Goal: Information Seeking & Learning: Learn about a topic

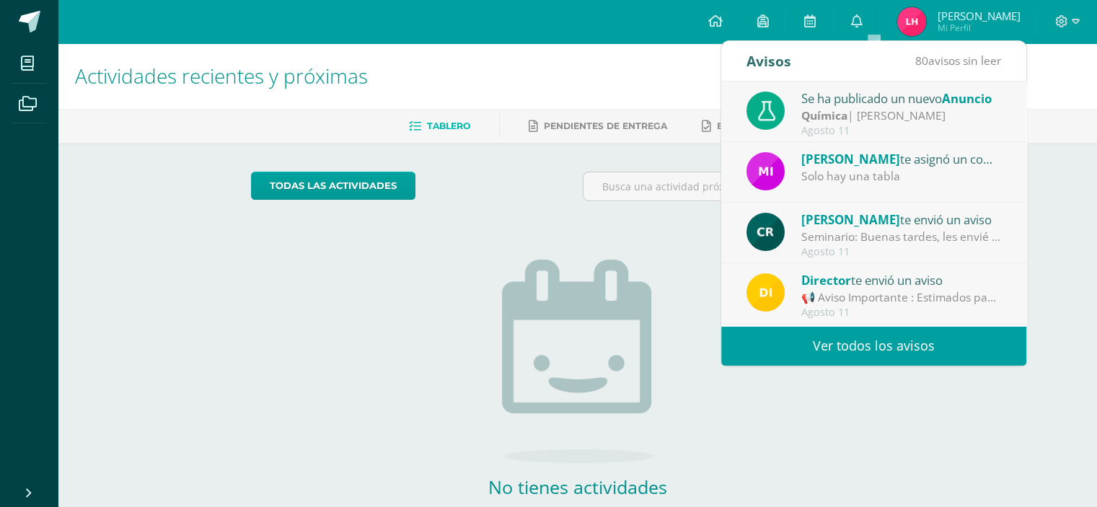
click at [956, 129] on div "Agosto 11" at bounding box center [901, 131] width 200 height 12
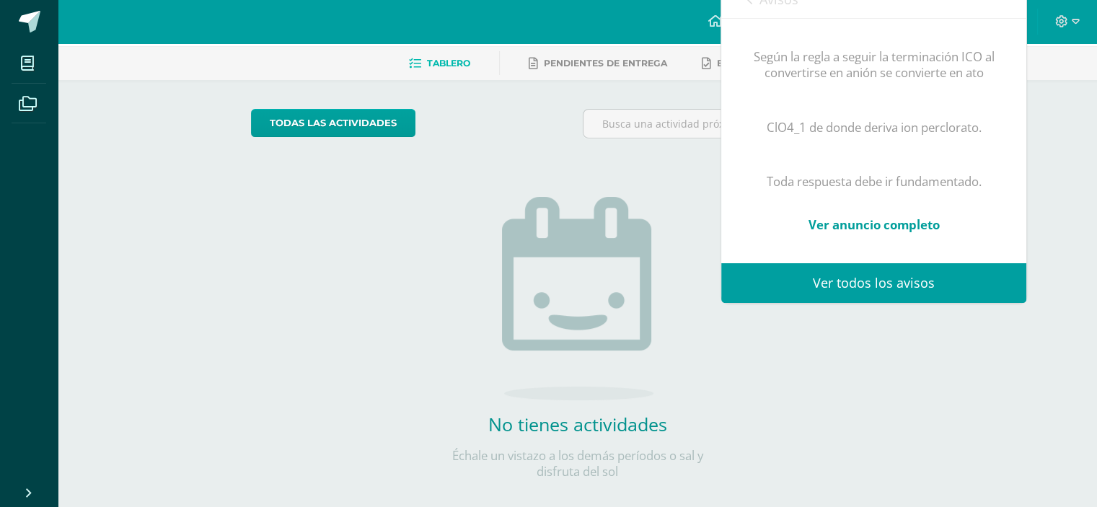
scroll to position [65, 0]
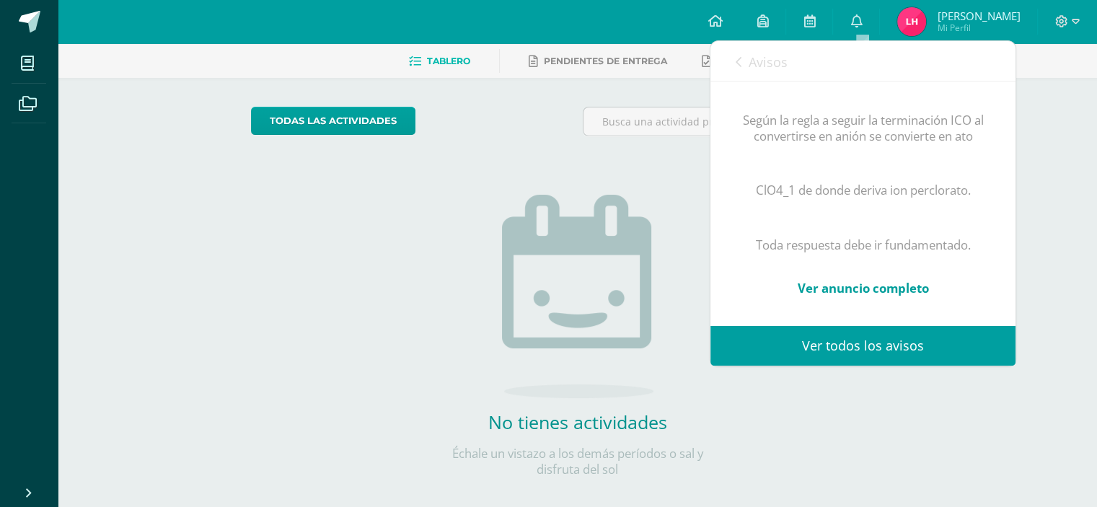
click at [893, 280] on link "Ver anuncio completo" at bounding box center [862, 288] width 131 height 17
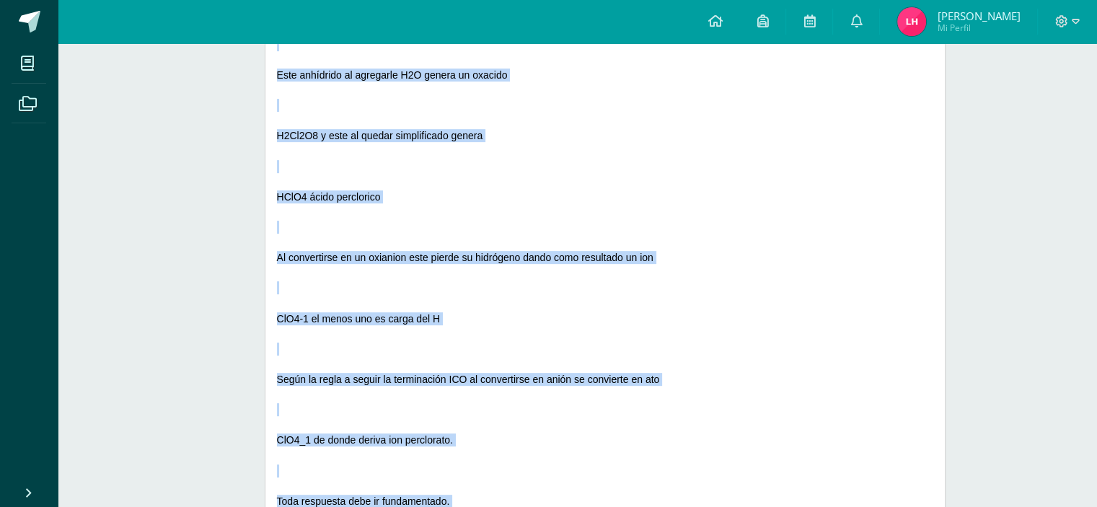
scroll to position [686, 0]
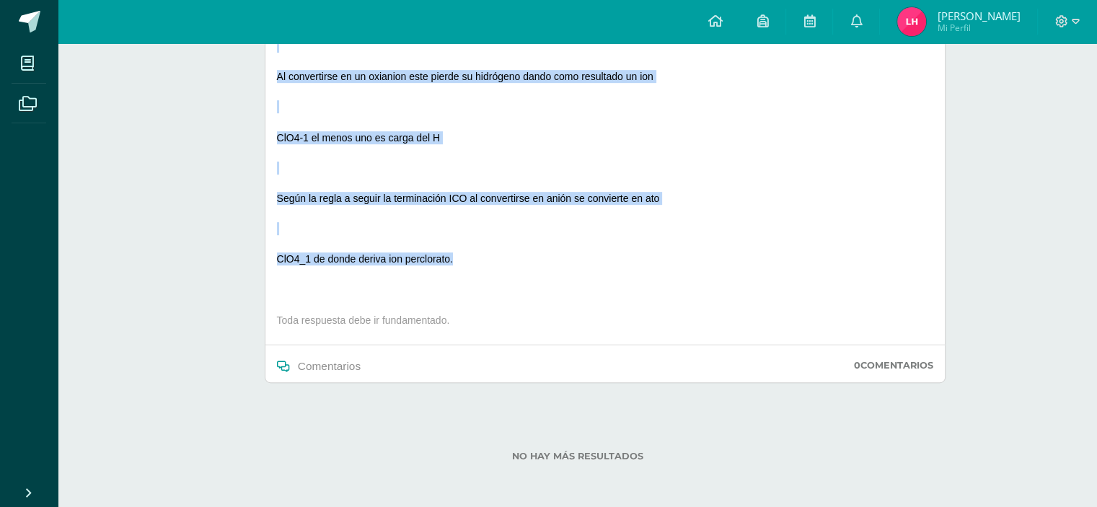
drag, startPoint x: 277, startPoint y: 266, endPoint x: 465, endPoint y: 260, distance: 188.3
copy div "Ejemplo ClO4 -1 Ion perclorato, deriva de la formación del anhídrido Cl2O7 anhí…"
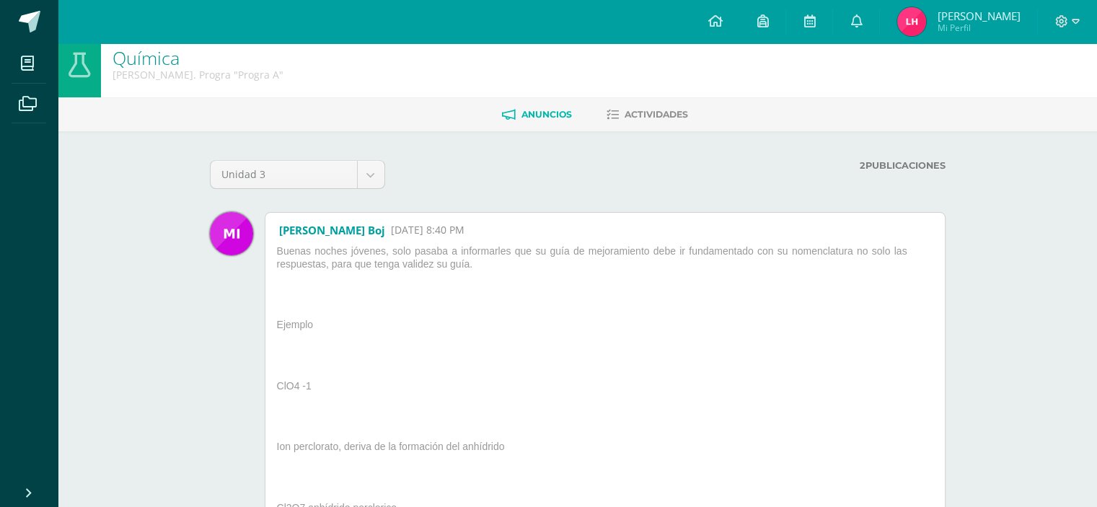
scroll to position [0, 0]
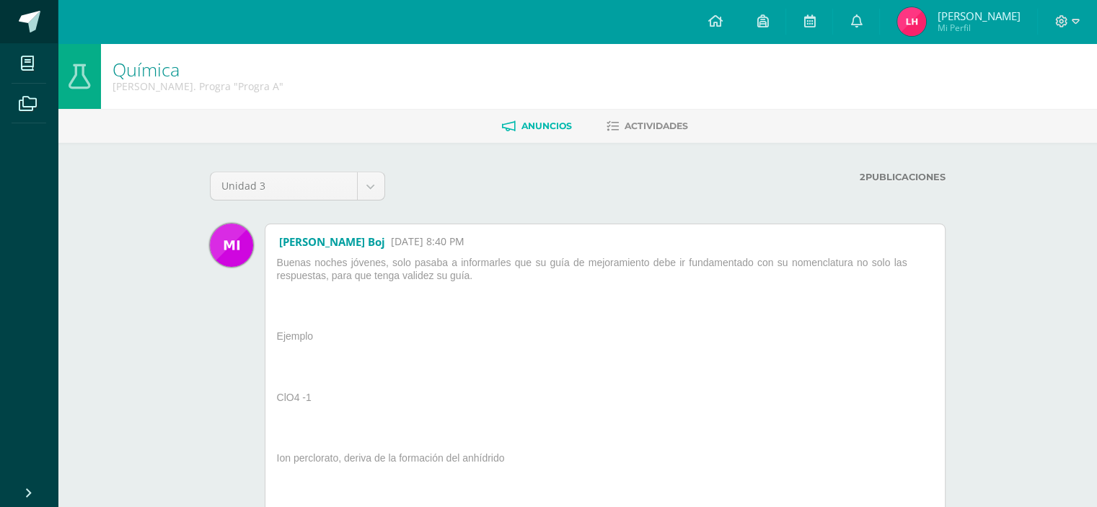
click at [11, 6] on link at bounding box center [29, 21] width 58 height 43
click at [862, 25] on icon at bounding box center [856, 20] width 12 height 13
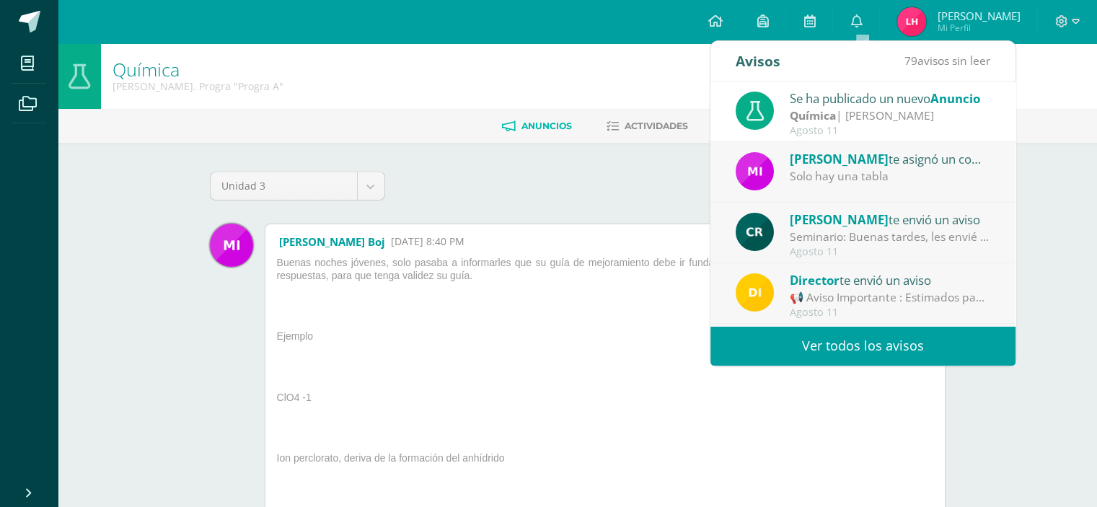
click at [840, 175] on div "Solo hay una tabla" at bounding box center [890, 176] width 200 height 17
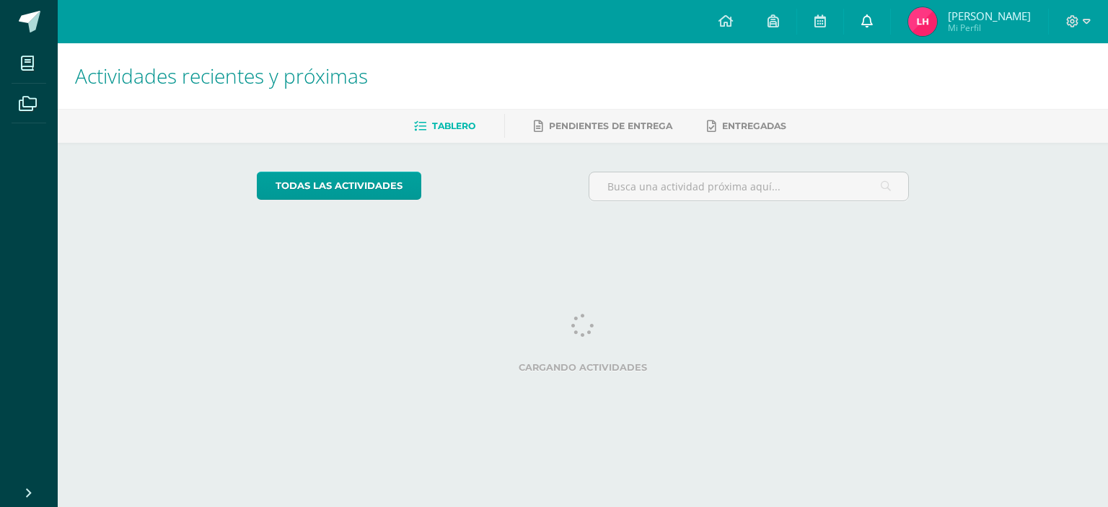
click at [873, 27] on icon at bounding box center [867, 20] width 12 height 13
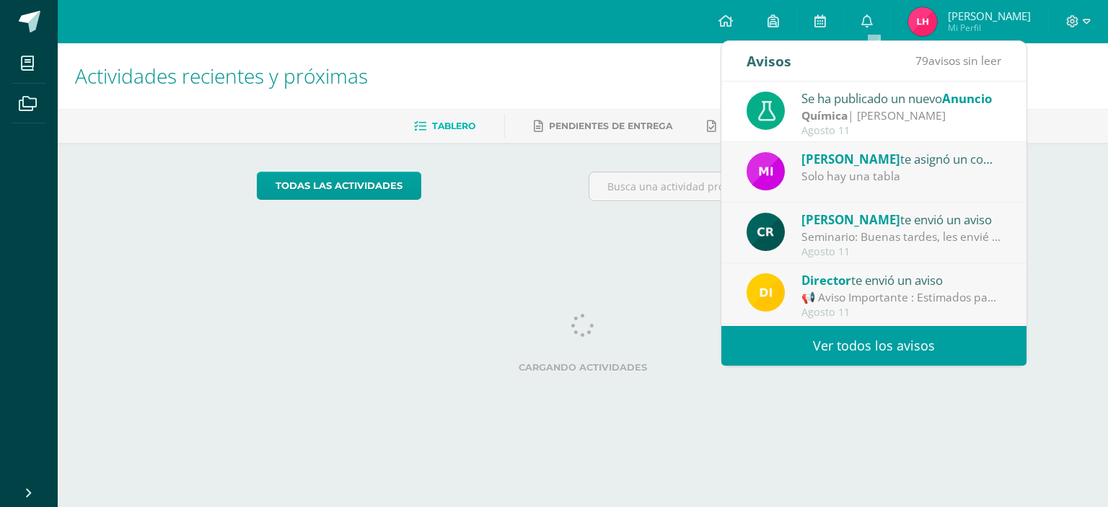
click at [877, 169] on div "Solo hay una tabla" at bounding box center [901, 176] width 200 height 17
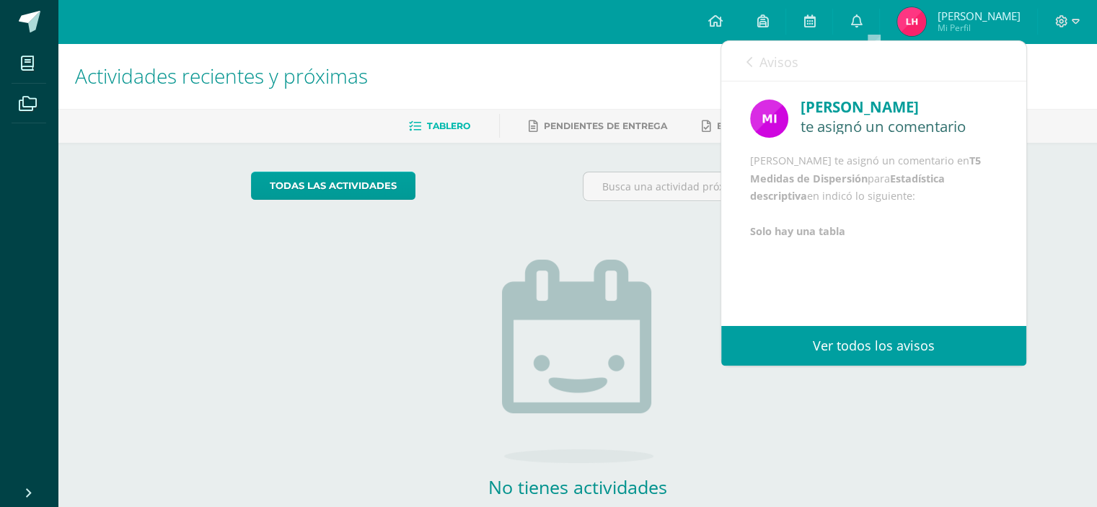
click at [762, 66] on span "Avisos" at bounding box center [778, 61] width 39 height 17
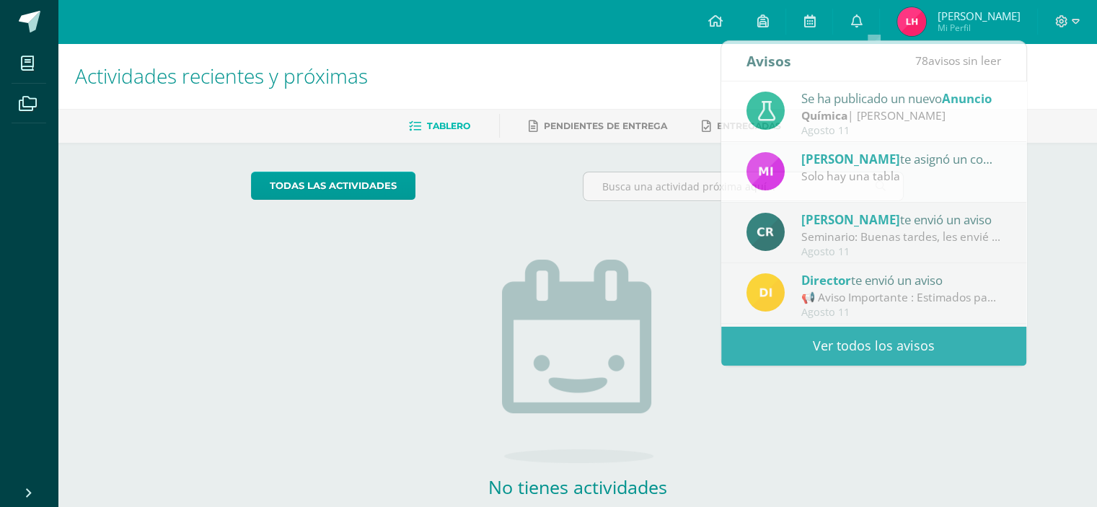
click at [687, 93] on h1 "Actividades recientes y próximas" at bounding box center [577, 76] width 1005 height 66
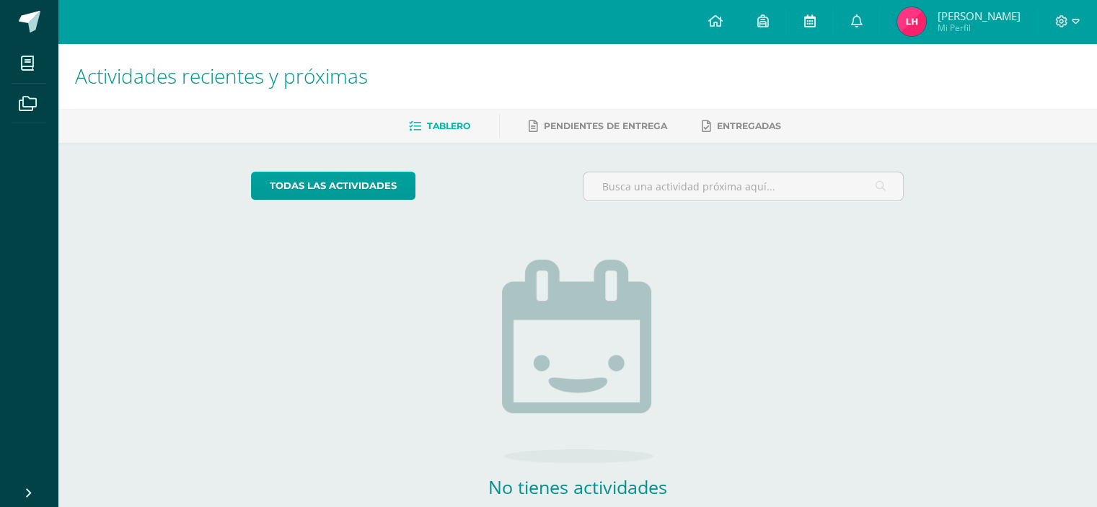
click at [808, 17] on link at bounding box center [809, 21] width 46 height 43
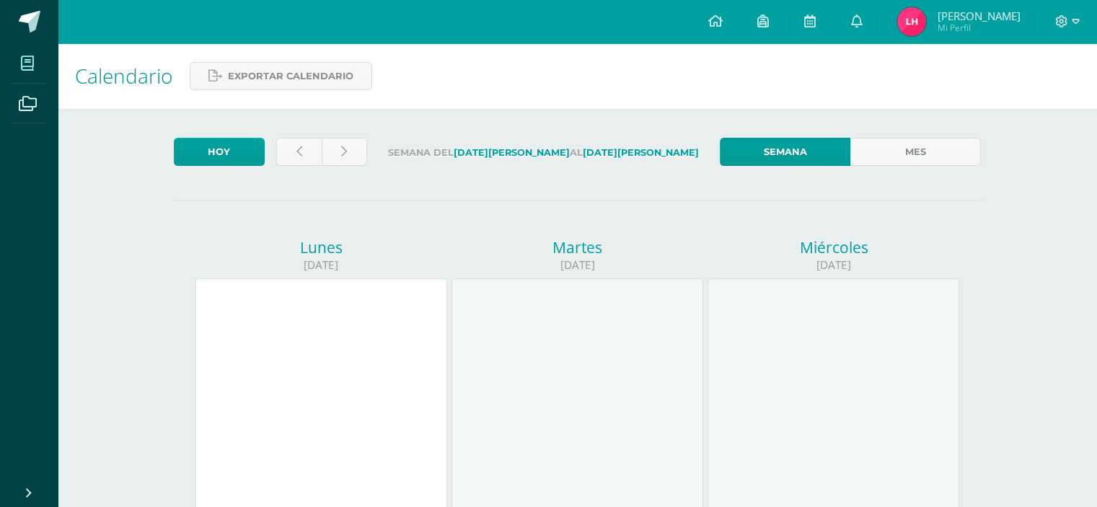
click at [14, 78] on span at bounding box center [28, 63] width 32 height 32
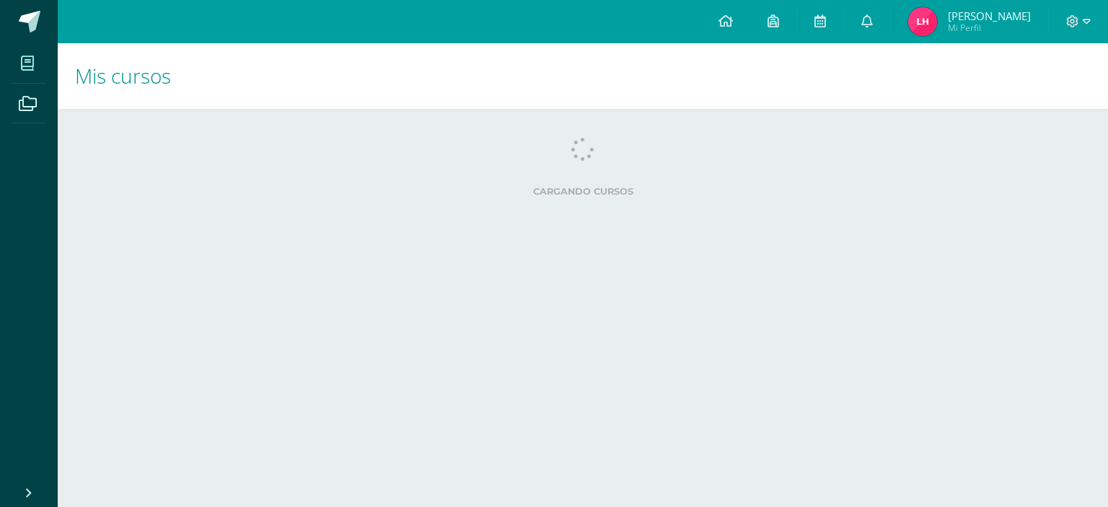
click at [27, 63] on icon at bounding box center [27, 63] width 13 height 14
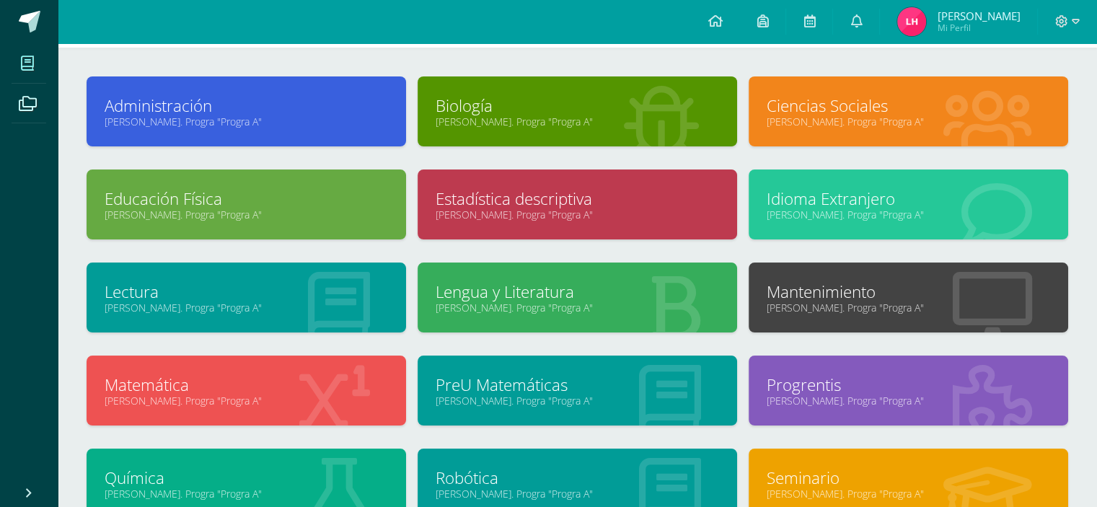
scroll to position [61, 0]
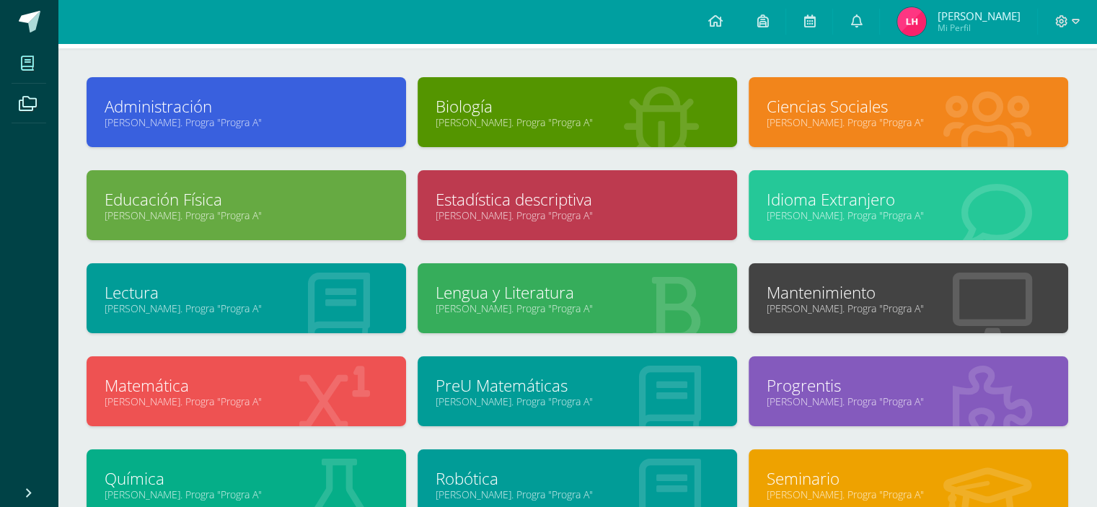
click at [511, 198] on link "Estadística descriptiva" at bounding box center [577, 199] width 283 height 22
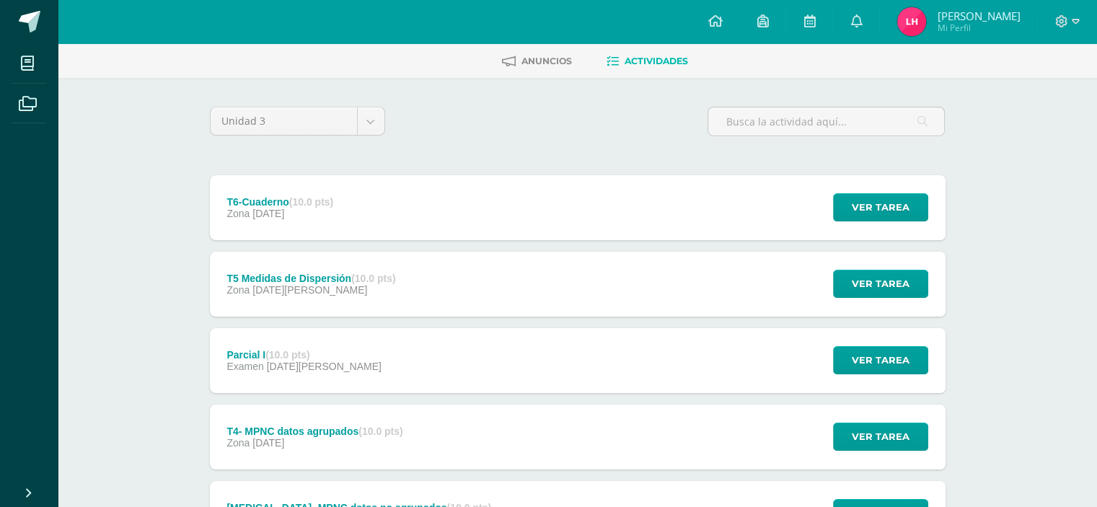
scroll to position [147, 0]
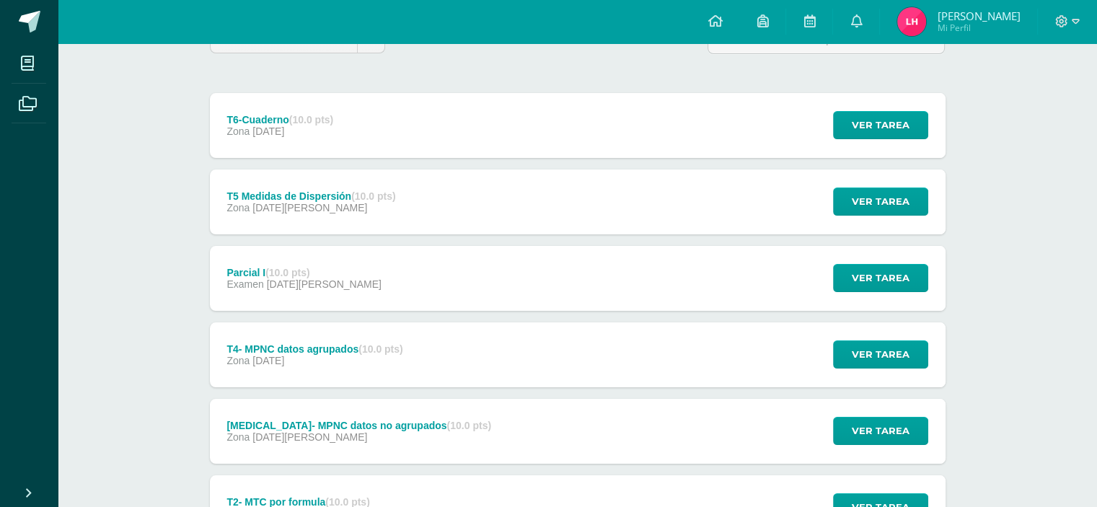
click at [704, 198] on div "T5 Medidas de Dispersión (10.0 pts) Zona [DATE] Ver tarea T5 Medidas de Dispers…" at bounding box center [578, 201] width 736 height 65
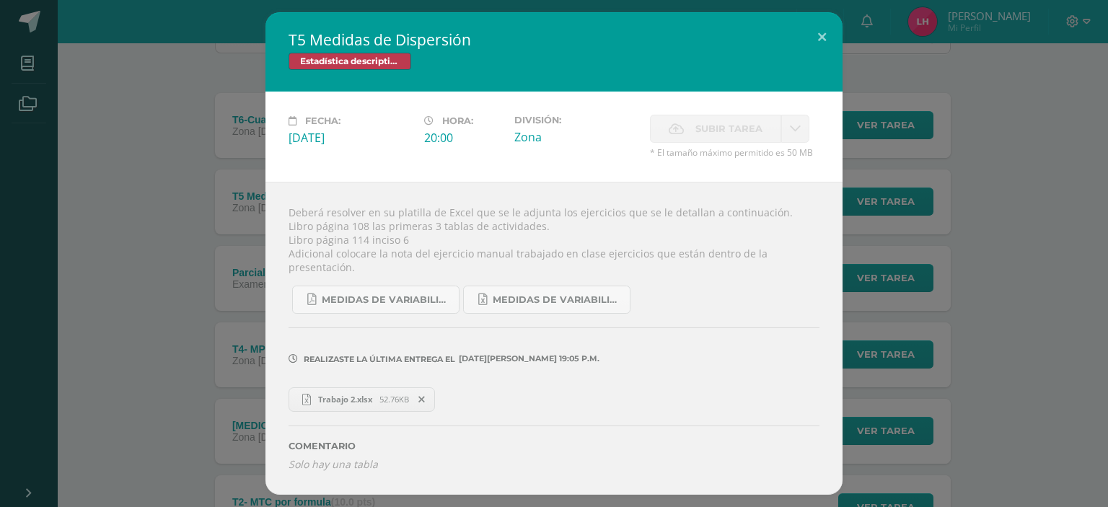
click at [366, 387] on link "Trabajo 2.xlsx 52.76KB" at bounding box center [361, 399] width 146 height 25
click at [972, 135] on div "T5 Medidas de Dispersión Estadística descriptiva Fecha: [DATE][PERSON_NAME]: 20…" at bounding box center [554, 253] width 1096 height 482
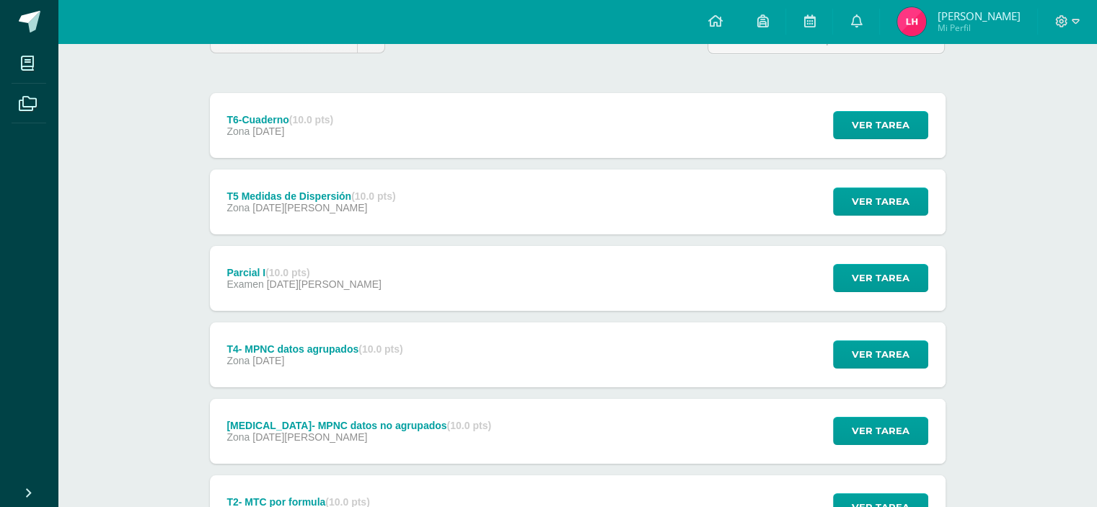
click at [511, 275] on div "Parcial I (10.0 pts) Examen [DATE] Ver tarea Parcial I Estadística descriptiva …" at bounding box center [578, 278] width 736 height 65
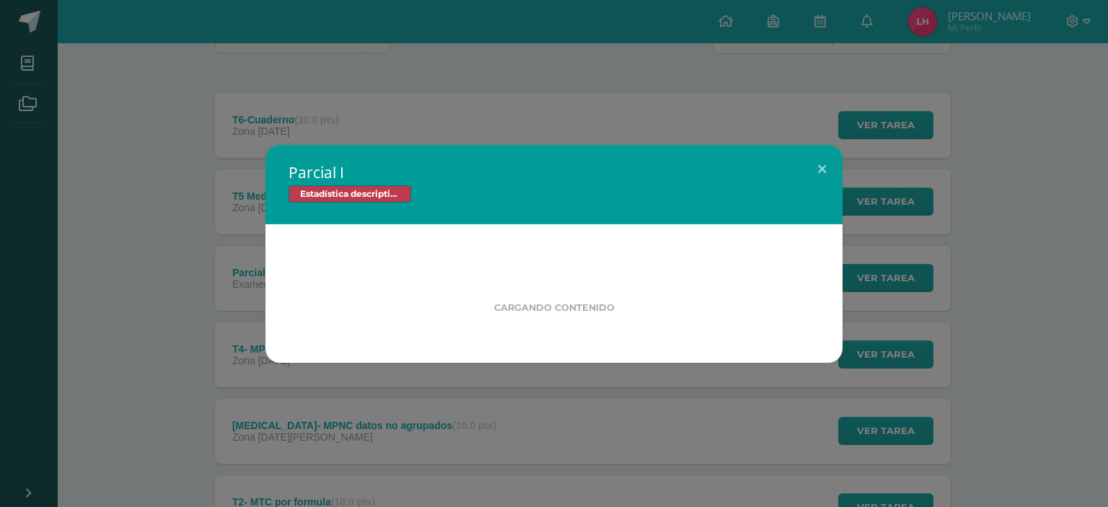
drag, startPoint x: 950, startPoint y: 227, endPoint x: 1031, endPoint y: 237, distance: 81.3
click at [1031, 237] on div "Parcial I Estadística descriptiva Cargando contenido" at bounding box center [554, 254] width 1096 height 218
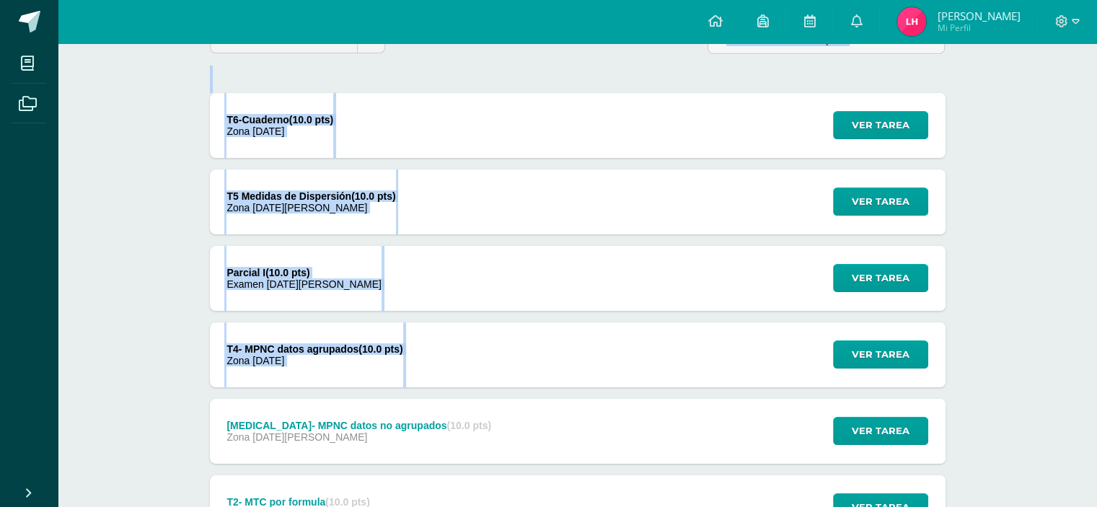
drag, startPoint x: 1031, startPoint y: 237, endPoint x: 705, endPoint y: 322, distance: 336.2
click at [600, 363] on div "T4- MPNC datos agrupados (10.0 pts) Zona [DATE] Ver tarea T4- MPNC datos agrupa…" at bounding box center [578, 354] width 736 height 65
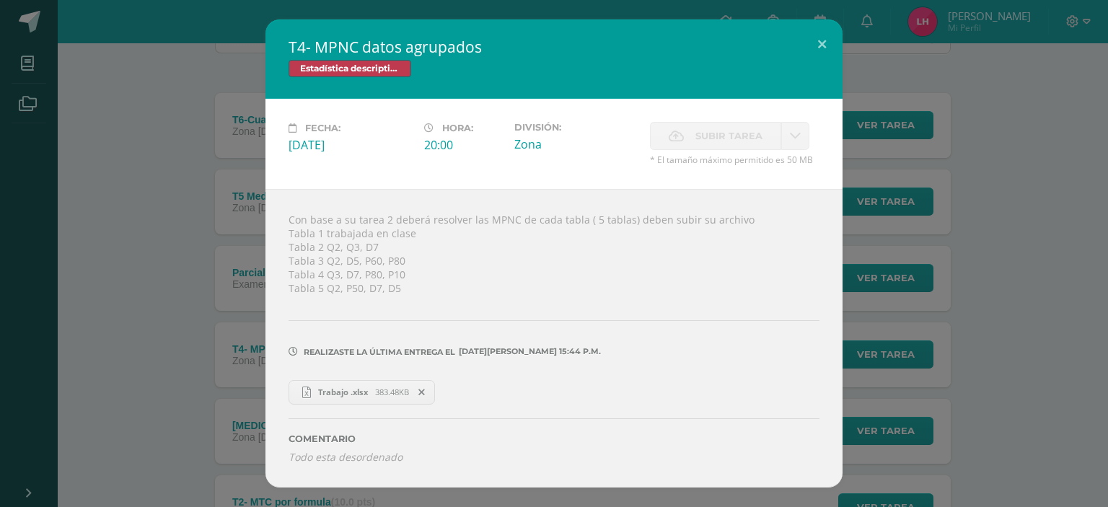
click at [382, 389] on span "383.48KB" at bounding box center [392, 392] width 34 height 11
click at [1030, 198] on div "T4- MPNC datos agrupados Estadística descriptiva Fecha: [DATE][PERSON_NAME]: 20…" at bounding box center [554, 252] width 1096 height 467
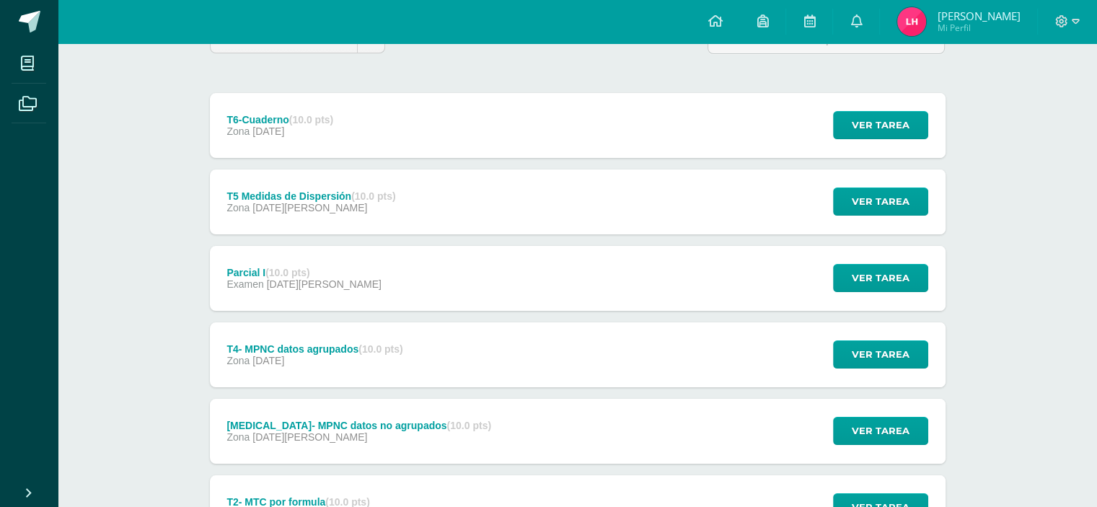
click at [390, 417] on div "[MEDICAL_DATA]- MPNC datos no agrupados (10.0 pts) Zona [DATE]" at bounding box center [359, 431] width 299 height 65
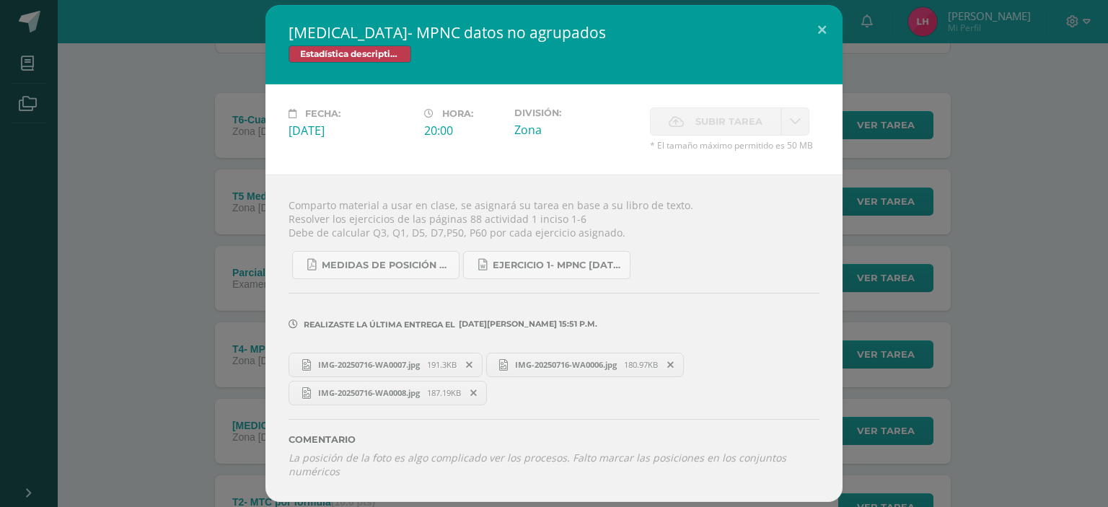
click at [879, 290] on div "[MEDICAL_DATA]- MPNC datos no agrupados Estadística descriptiva Fecha: [DATE][P…" at bounding box center [554, 253] width 1096 height 496
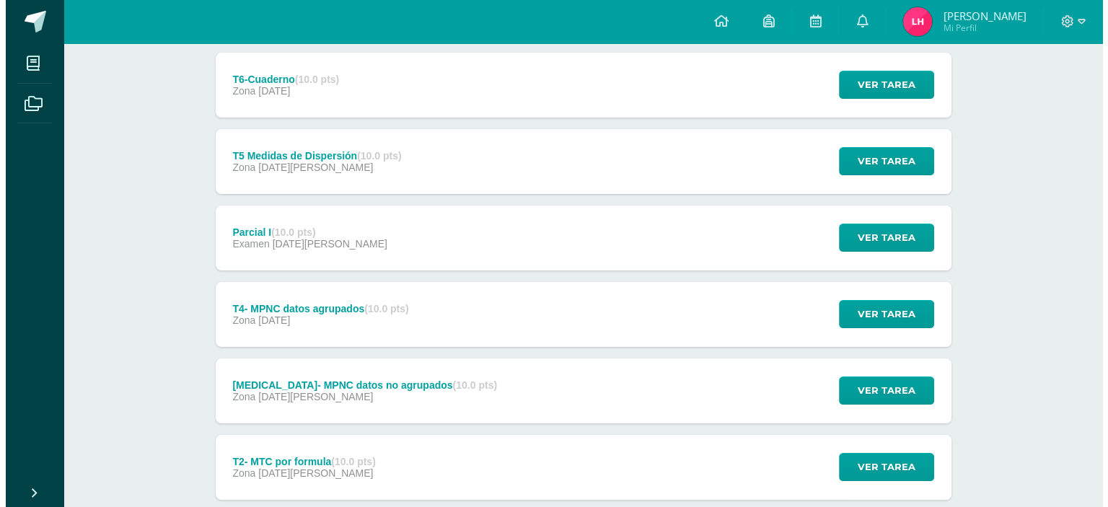
scroll to position [235, 0]
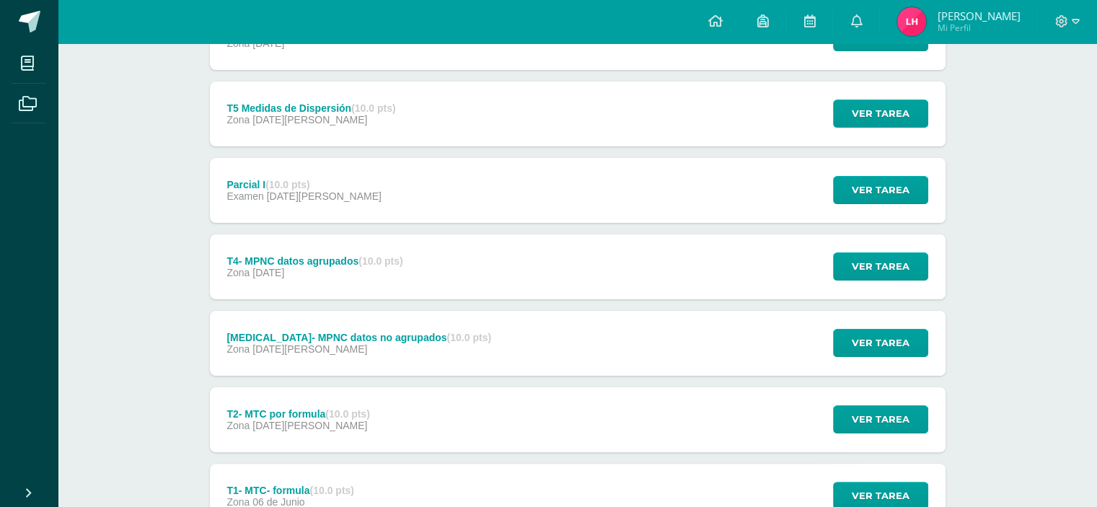
click at [524, 350] on div "[MEDICAL_DATA]- MPNC datos no agrupados (10.0 pts) Zona [DATE] Ver tarea [MEDIC…" at bounding box center [578, 343] width 736 height 65
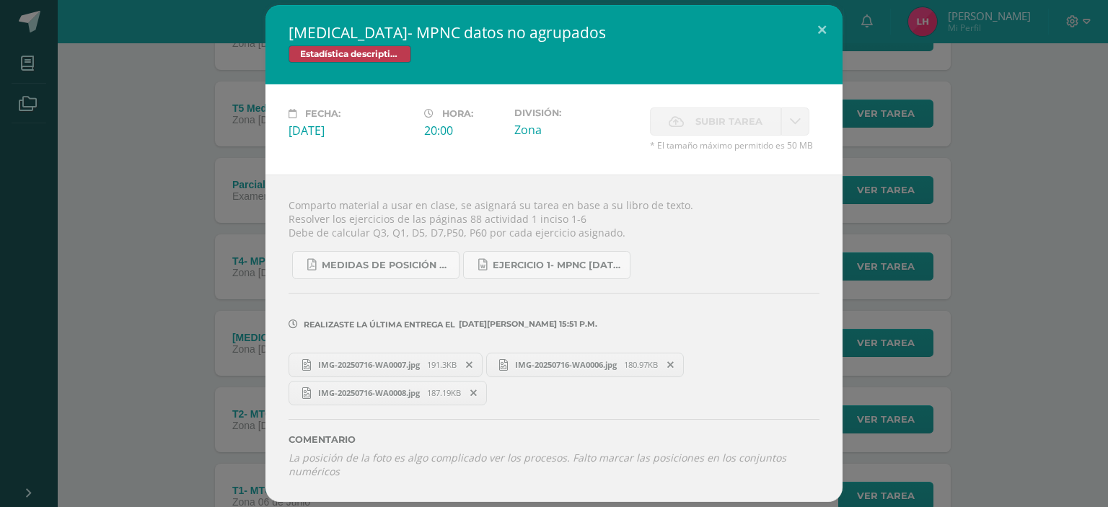
click at [863, 311] on div "[MEDICAL_DATA]- MPNC datos no agrupados Estadística descriptiva Fecha: [DATE][P…" at bounding box center [554, 253] width 1096 height 496
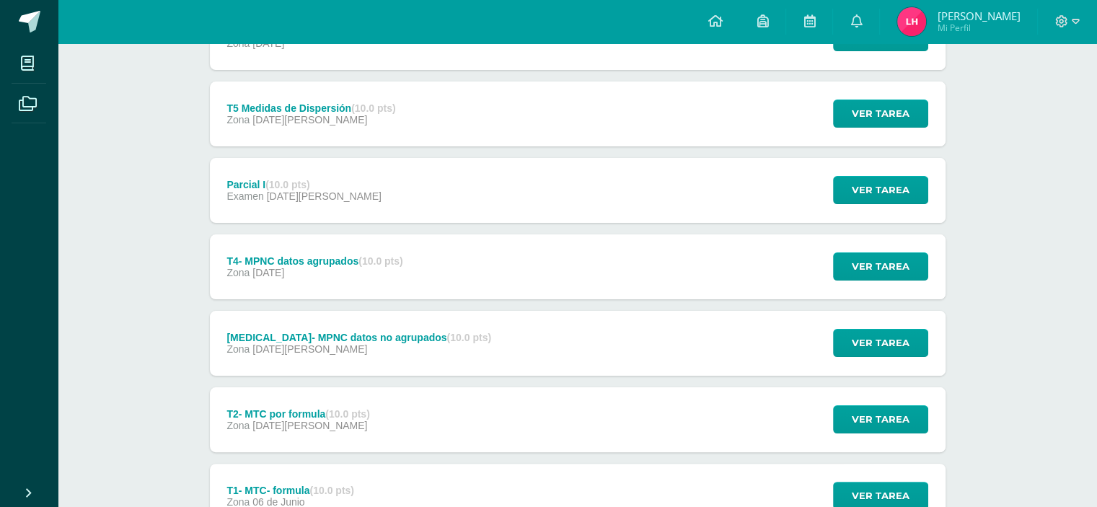
click at [508, 410] on div "T2- MTC por formula (10.0 pts) Zona [DATE][PERSON_NAME] Ver tarea T2- MTC por f…" at bounding box center [578, 419] width 736 height 65
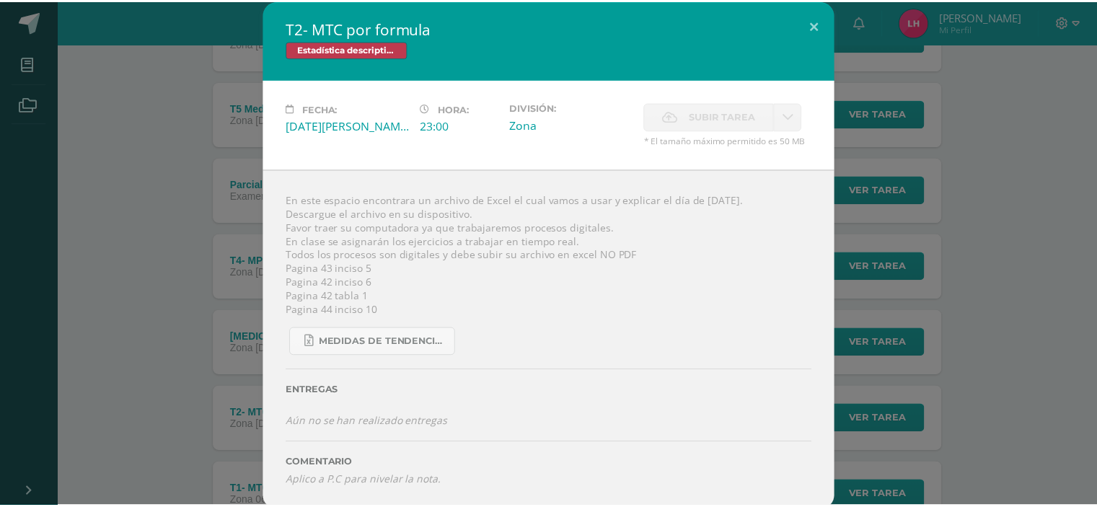
scroll to position [6, 0]
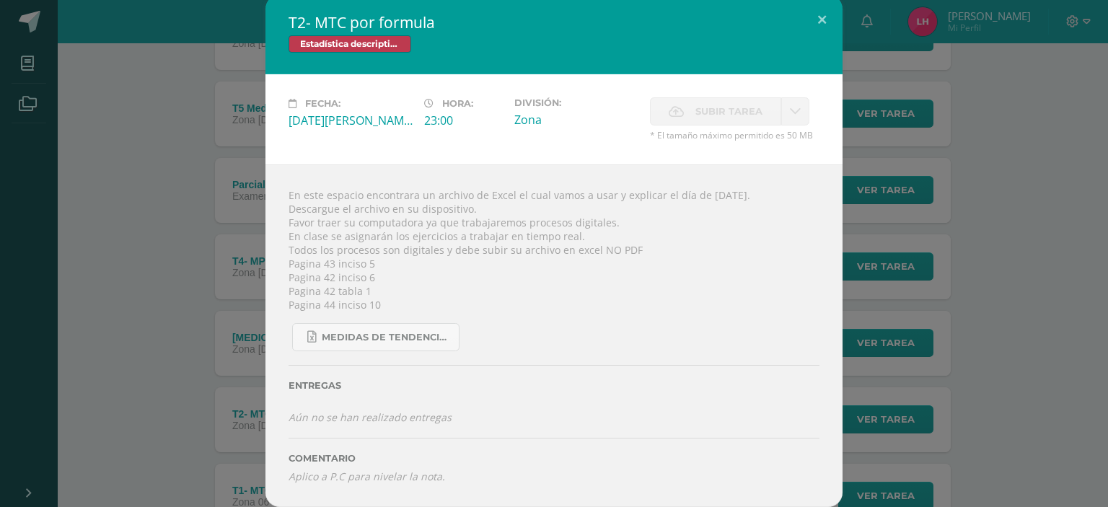
click at [917, 319] on div "T2- MTC por formula Estadística descriptiva Fecha: [DATE][PERSON_NAME]: 23:00 D…" at bounding box center [554, 251] width 1096 height 512
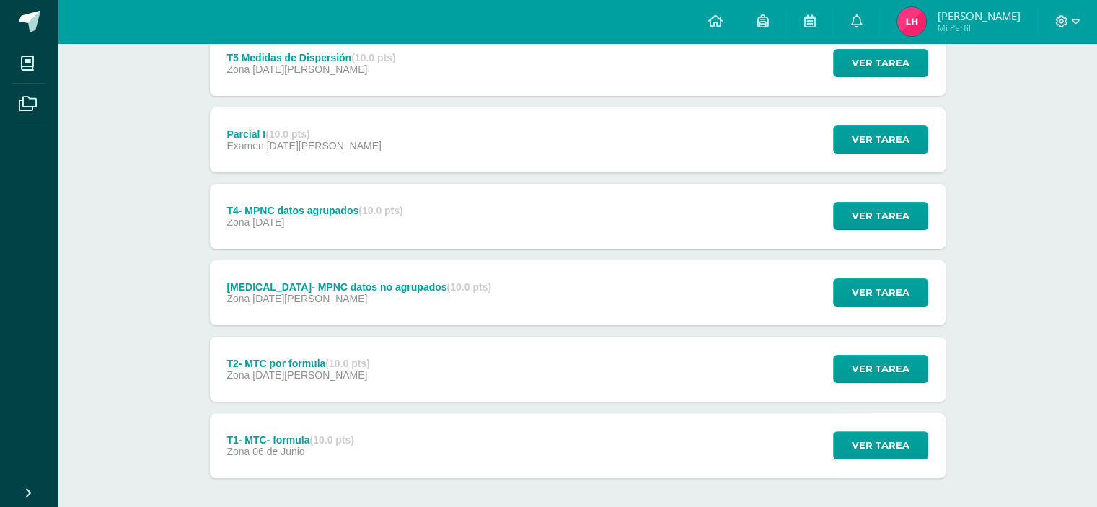
scroll to position [317, 0]
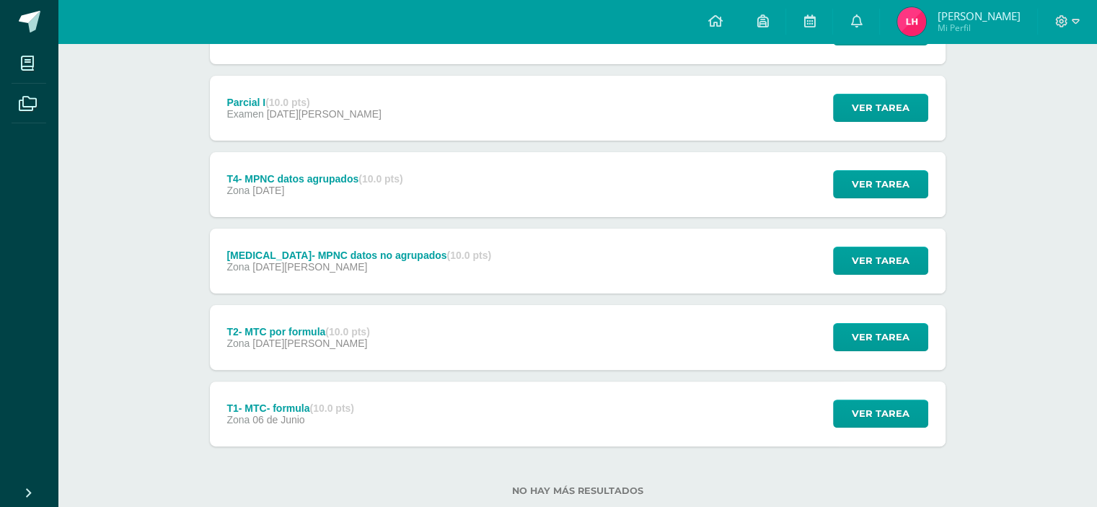
click at [473, 405] on div "T1- MTC- formula (10.0 pts) Zona [DATE][PERSON_NAME] Ver tarea T1- MTC- formula…" at bounding box center [578, 414] width 736 height 65
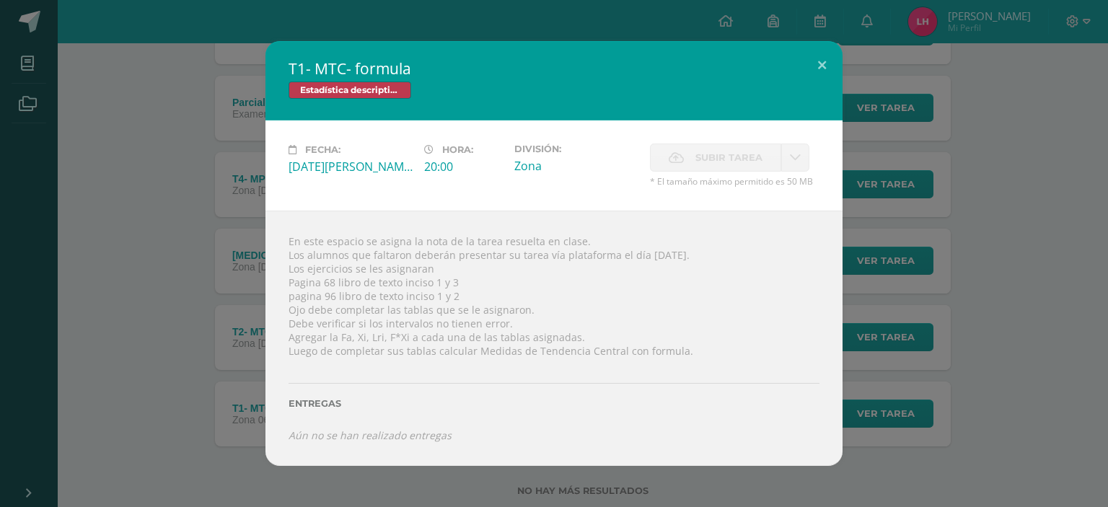
click at [935, 159] on div "T1- MTC- formula Estadística descriptiva Fecha: [DATE][PERSON_NAME] Hora: 20:00…" at bounding box center [554, 253] width 1096 height 425
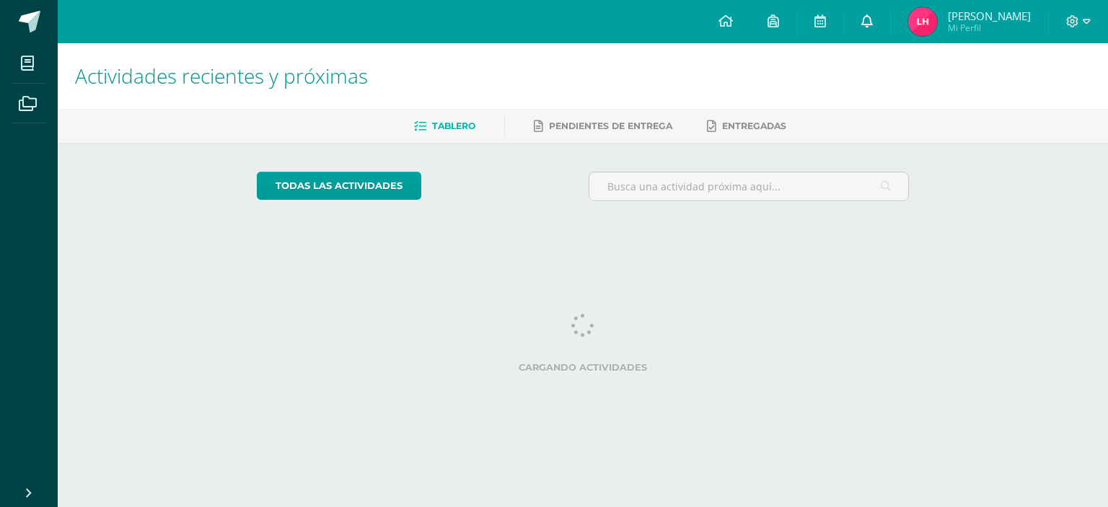
click at [865, 19] on link at bounding box center [867, 21] width 46 height 43
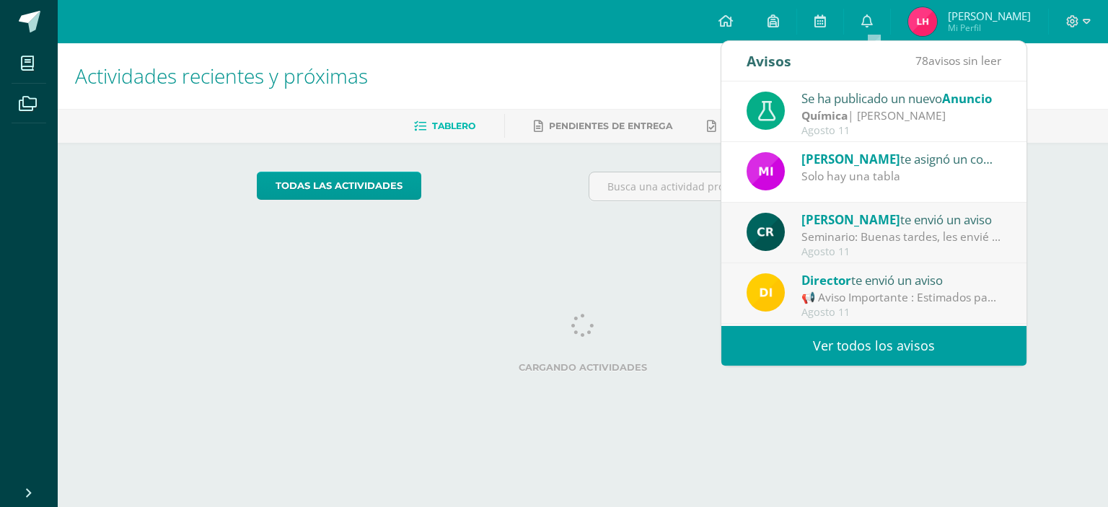
click at [862, 91] on div "Se ha publicado un nuevo Anuncio" at bounding box center [901, 98] width 200 height 19
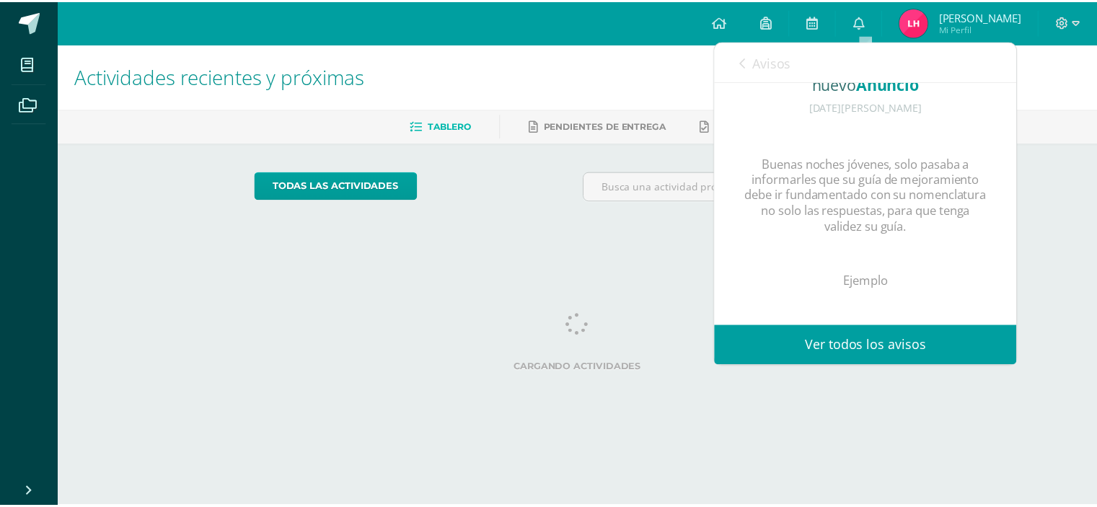
scroll to position [181, 0]
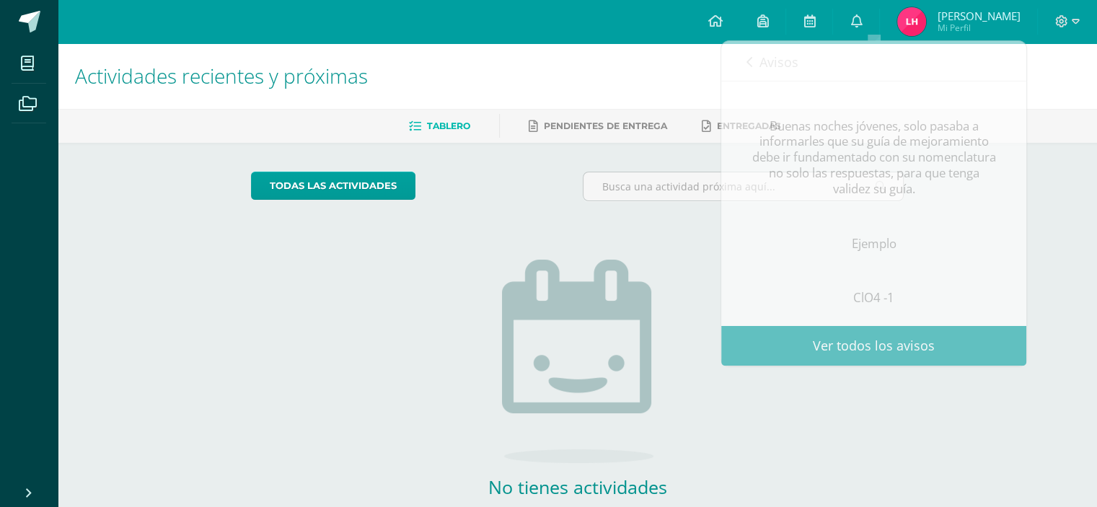
click at [545, 265] on img at bounding box center [577, 361] width 151 height 203
